Goal: Task Accomplishment & Management: Use online tool/utility

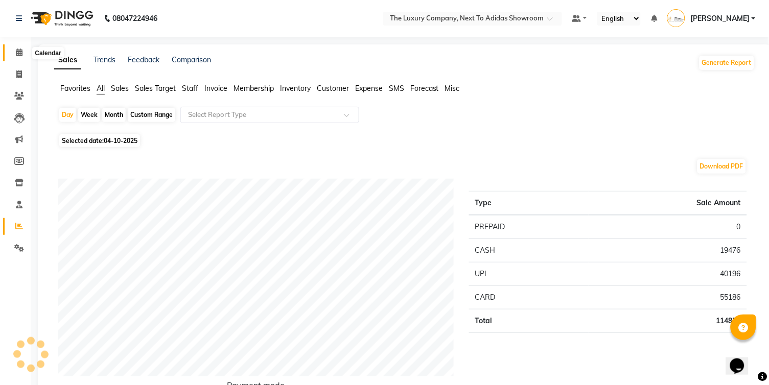
click at [21, 52] on icon at bounding box center [19, 53] width 7 height 8
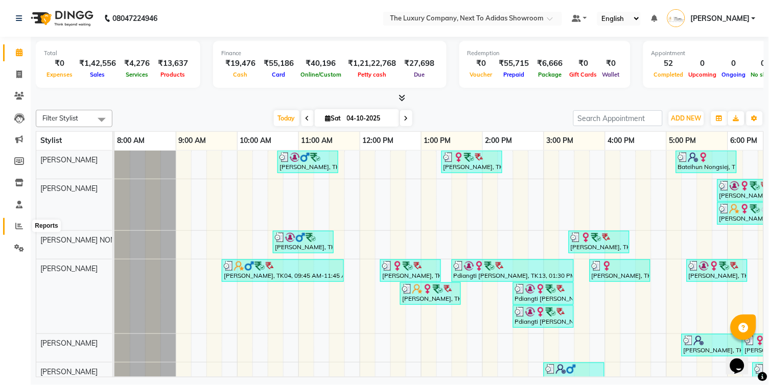
click at [20, 223] on icon at bounding box center [19, 226] width 8 height 8
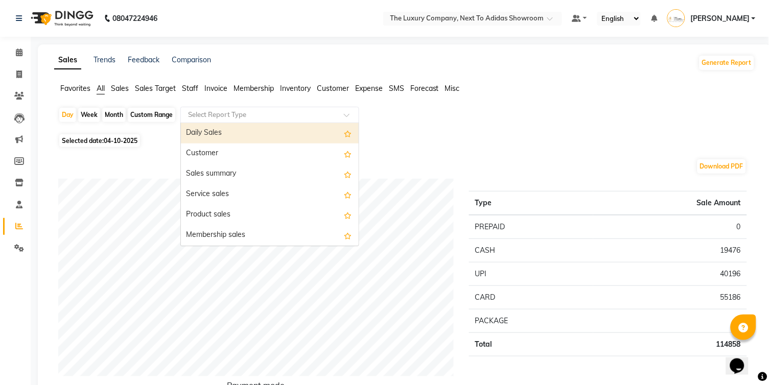
click at [237, 110] on input "text" at bounding box center [259, 115] width 147 height 10
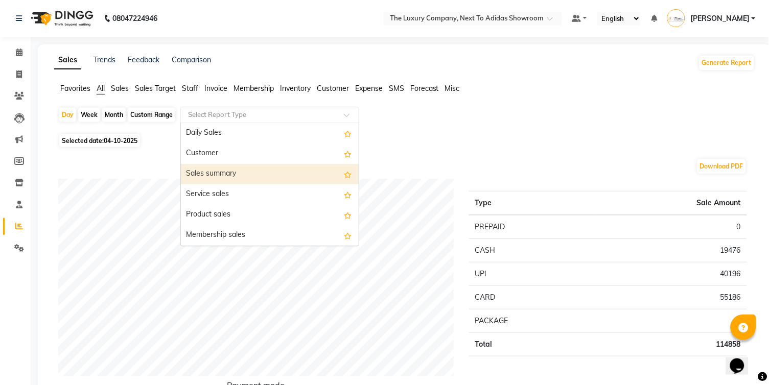
click at [222, 176] on div "Sales summary" at bounding box center [270, 174] width 178 height 20
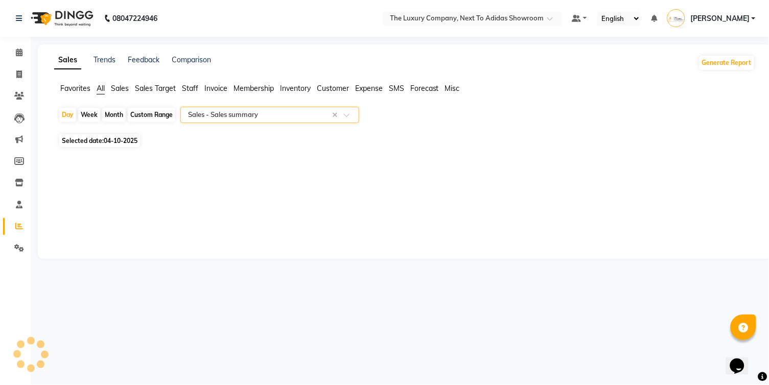
select select "full_report"
select select "csv"
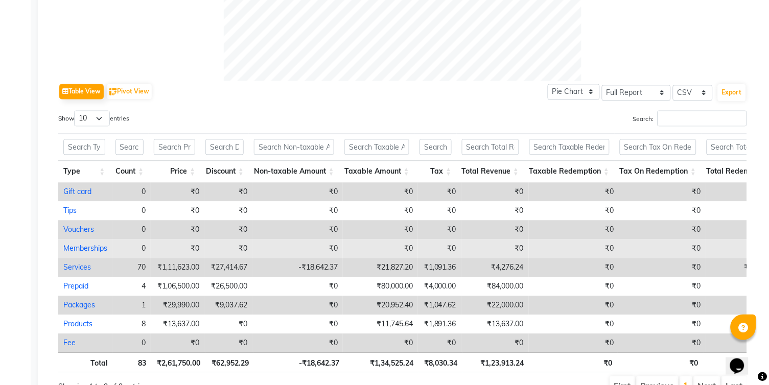
scroll to position [452, 0]
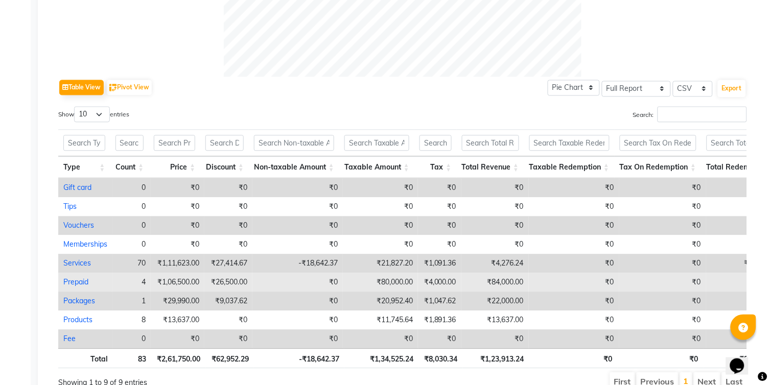
click at [82, 278] on link "Prepaid" at bounding box center [75, 282] width 25 height 9
select select "full_report"
select select "csv"
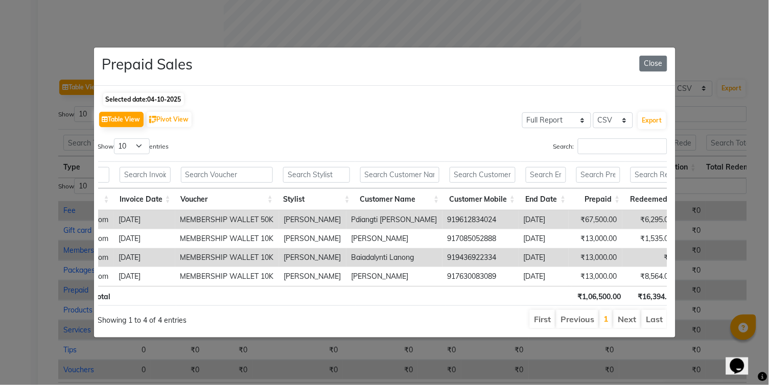
scroll to position [0, 0]
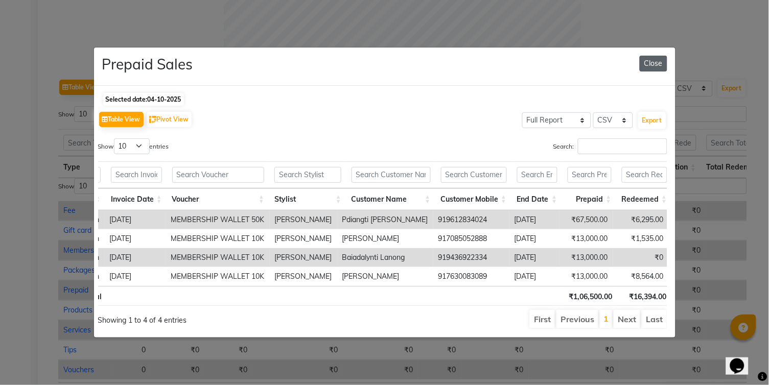
click at [654, 64] on button "Close" at bounding box center [654, 64] width 28 height 16
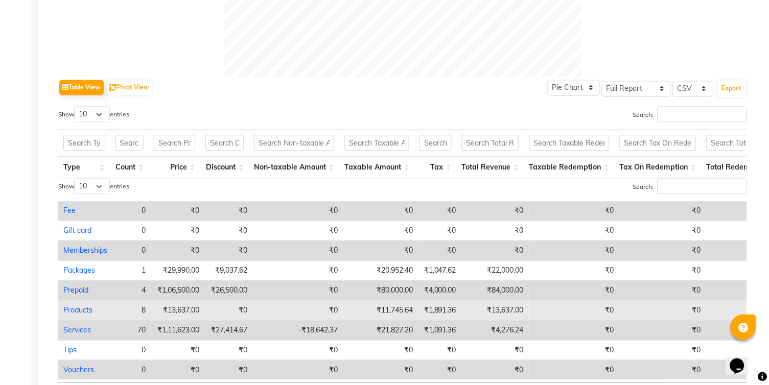
click at [84, 306] on link "Products" at bounding box center [77, 310] width 29 height 9
click at [79, 309] on link "Products" at bounding box center [77, 310] width 29 height 9
select select "full_report"
select select "csv"
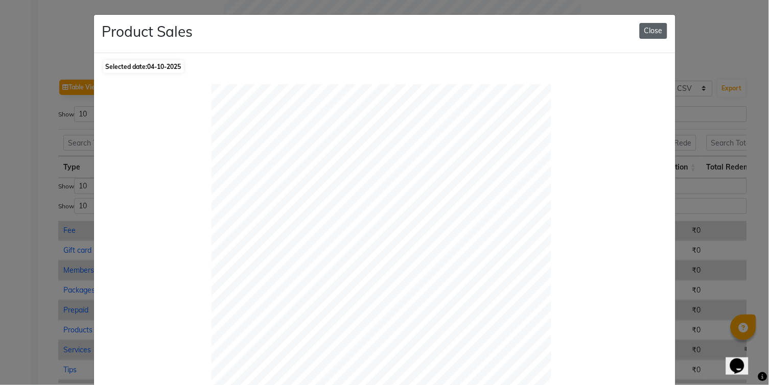
click at [652, 35] on button "Close" at bounding box center [654, 31] width 28 height 16
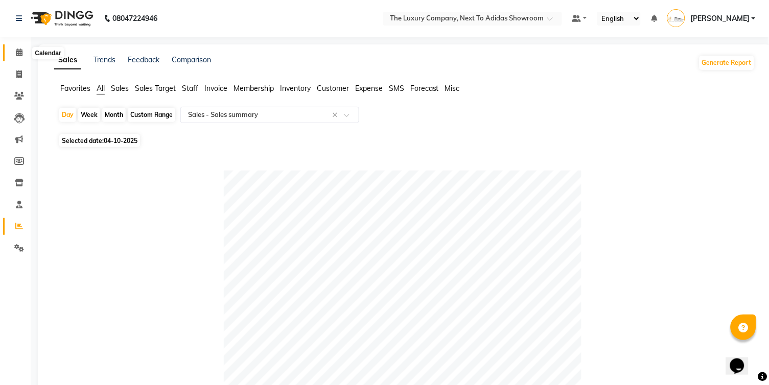
click at [21, 50] on icon at bounding box center [19, 53] width 7 height 8
